Goal: Navigation & Orientation: Understand site structure

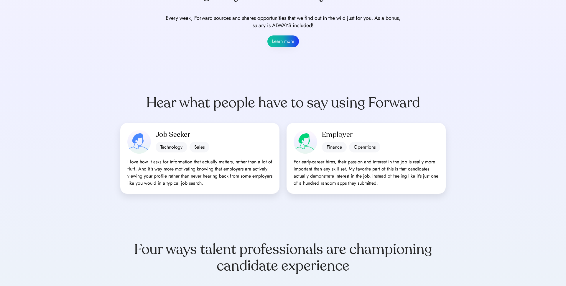
scroll to position [778, 0]
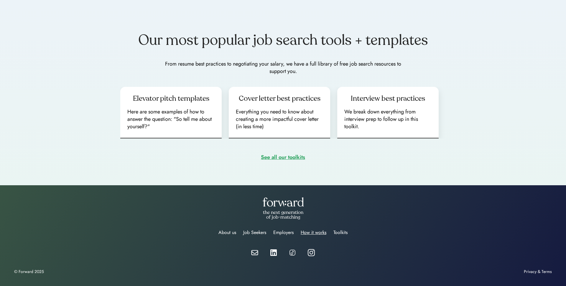
click at [310, 232] on div "How it works" at bounding box center [314, 232] width 26 height 7
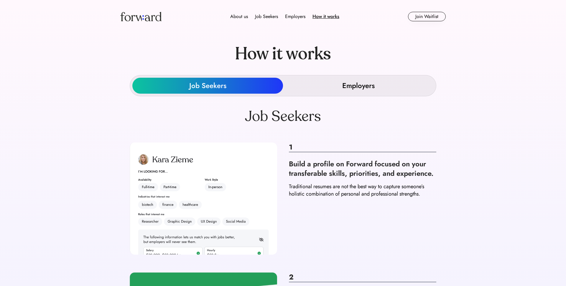
click at [342, 82] on div "Employers" at bounding box center [358, 86] width 151 height 16
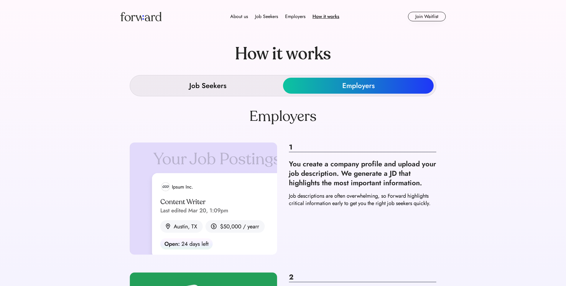
click at [249, 86] on div "Job Seekers" at bounding box center [207, 86] width 151 height 16
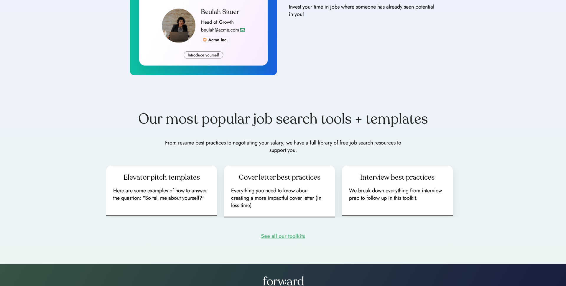
scroll to position [648, 0]
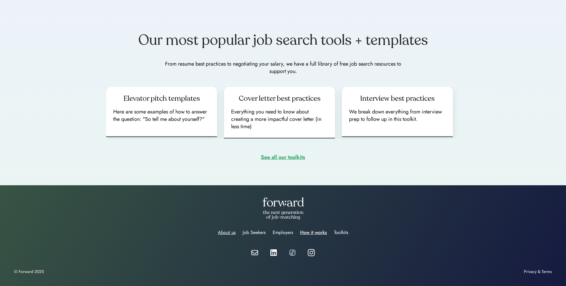
click at [228, 234] on div "About us" at bounding box center [227, 232] width 18 height 7
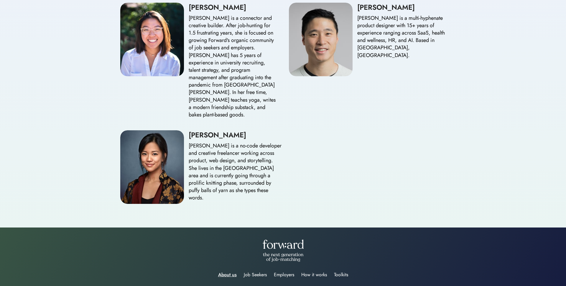
scroll to position [771, 0]
